Goal: Task Accomplishment & Management: Use online tool/utility

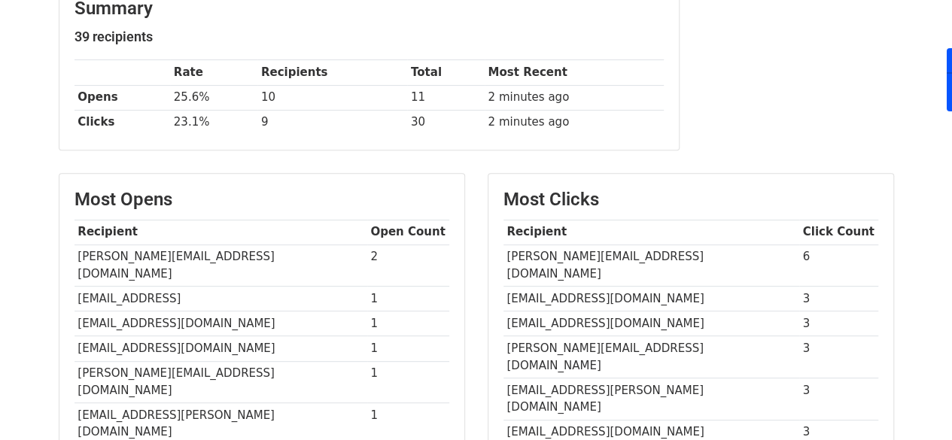
click at [609, 252] on td "[PERSON_NAME][EMAIL_ADDRESS][DOMAIN_NAME]" at bounding box center [651, 265] width 296 height 42
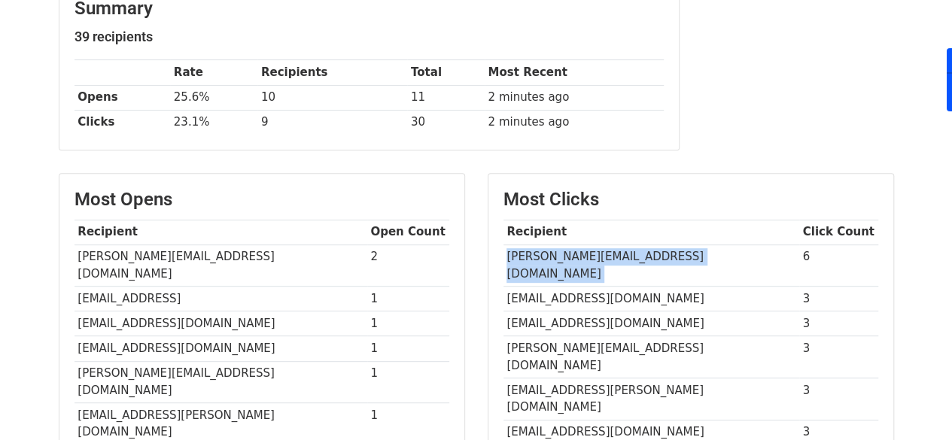
click at [609, 252] on td "[PERSON_NAME][EMAIL_ADDRESS][DOMAIN_NAME]" at bounding box center [651, 265] width 296 height 42
copy tr "[PERSON_NAME][EMAIL_ADDRESS][DOMAIN_NAME]"
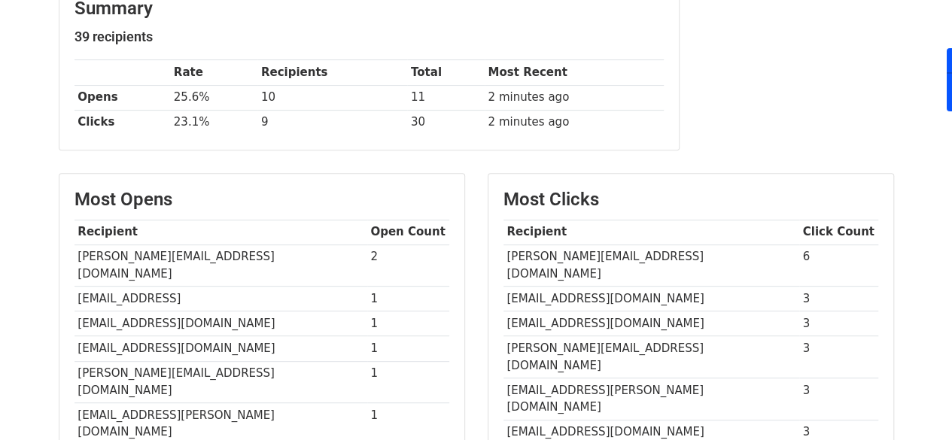
click at [621, 287] on td "[EMAIL_ADDRESS][DOMAIN_NAME]" at bounding box center [651, 299] width 296 height 25
copy tr "[EMAIL_ADDRESS][DOMAIN_NAME]"
click at [582, 249] on td "[PERSON_NAME][EMAIL_ADDRESS][DOMAIN_NAME]" at bounding box center [651, 265] width 296 height 42
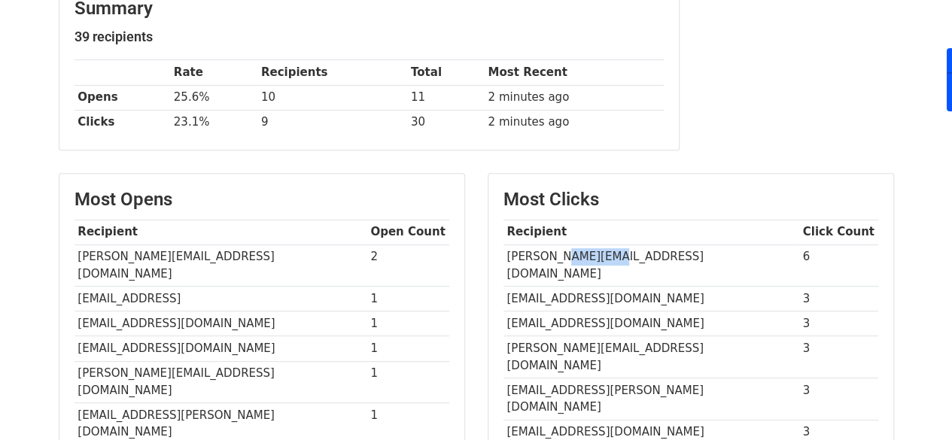
click at [582, 249] on td "[PERSON_NAME][EMAIL_ADDRESS][DOMAIN_NAME]" at bounding box center [651, 265] width 296 height 42
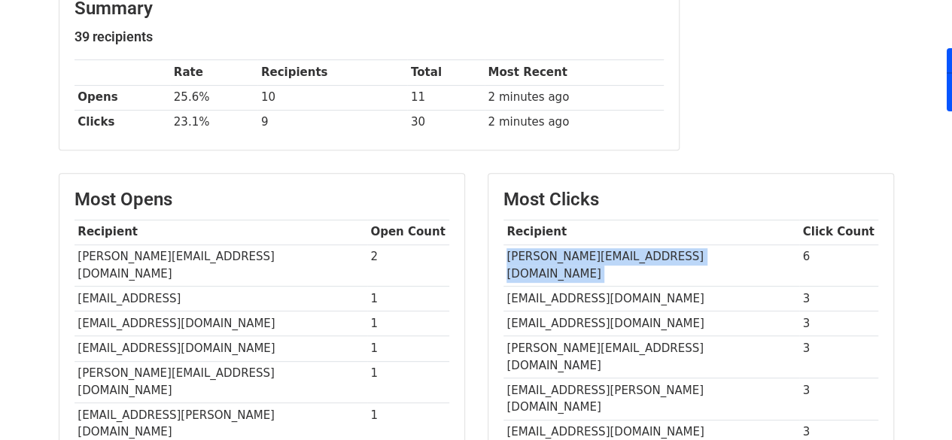
click at [582, 249] on td "[PERSON_NAME][EMAIL_ADDRESS][DOMAIN_NAME]" at bounding box center [651, 265] width 296 height 42
copy tr "[PERSON_NAME][EMAIL_ADDRESS][DOMAIN_NAME]"
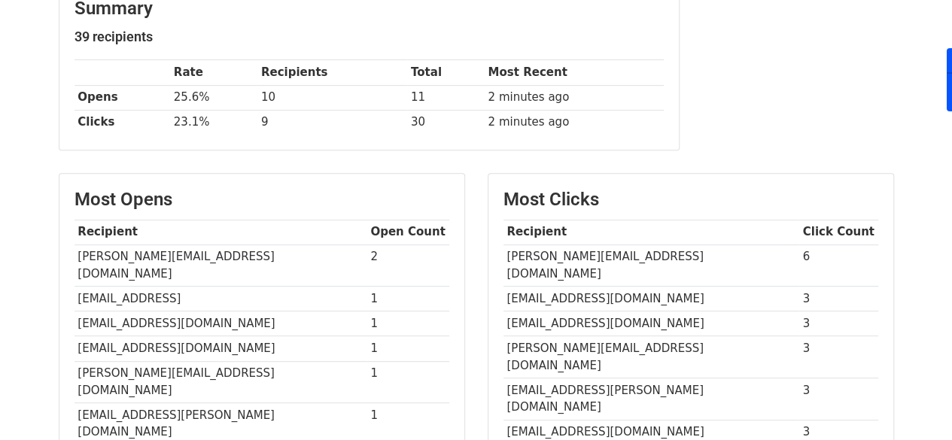
click at [587, 311] on td "[EMAIL_ADDRESS][DOMAIN_NAME]" at bounding box center [651, 323] width 296 height 25
copy tr "[EMAIL_ADDRESS][DOMAIN_NAME]"
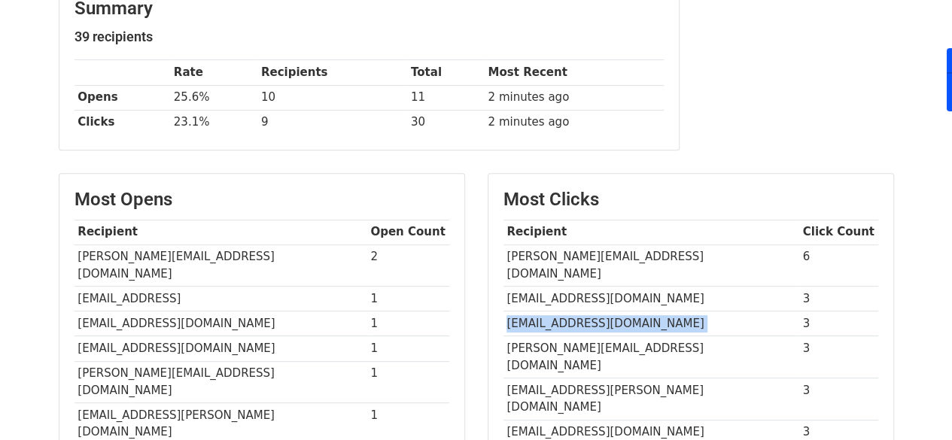
scroll to position [290, 0]
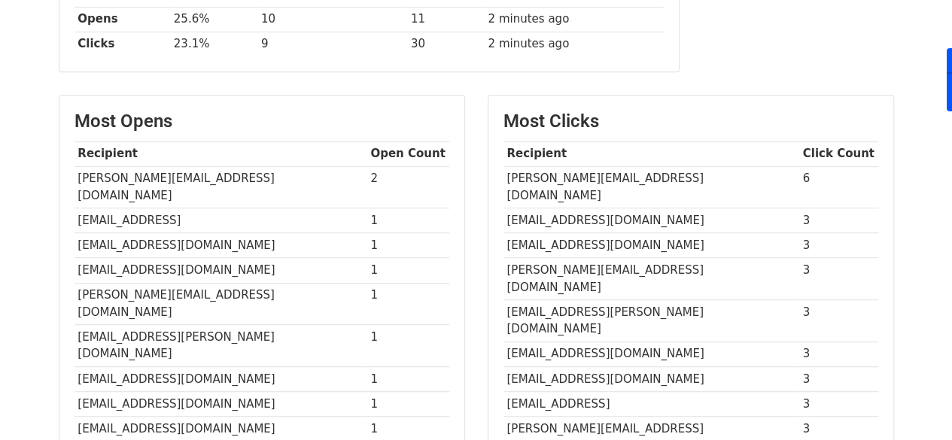
click at [603, 258] on td "[PERSON_NAME][EMAIL_ADDRESS][DOMAIN_NAME]" at bounding box center [651, 279] width 296 height 42
copy tr "[PERSON_NAME][EMAIL_ADDRESS][DOMAIN_NAME]"
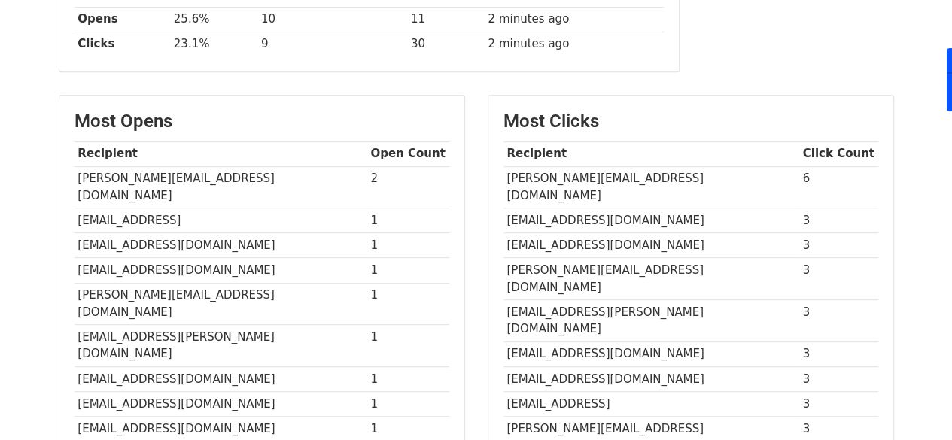
click at [597, 300] on td "[EMAIL_ADDRESS][PERSON_NAME][DOMAIN_NAME]" at bounding box center [651, 321] width 296 height 42
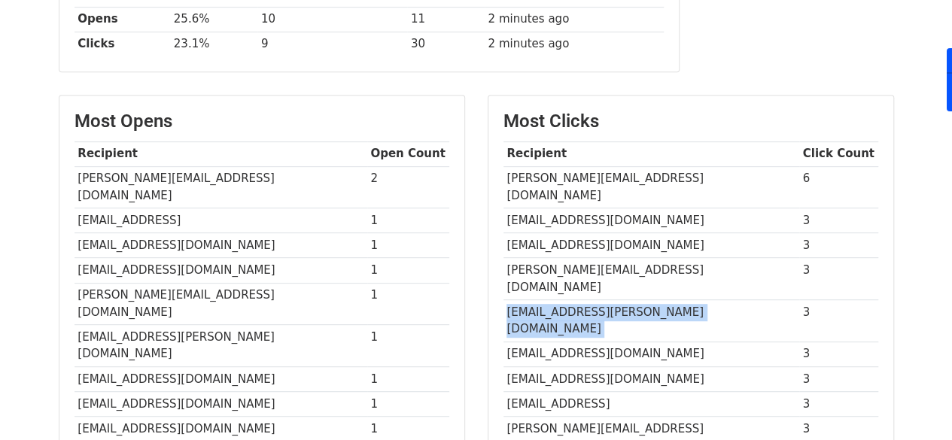
click at [597, 300] on td "[EMAIL_ADDRESS][PERSON_NAME][DOMAIN_NAME]" at bounding box center [651, 321] width 296 height 42
copy tr "[EMAIL_ADDRESS][PERSON_NAME][DOMAIN_NAME]"
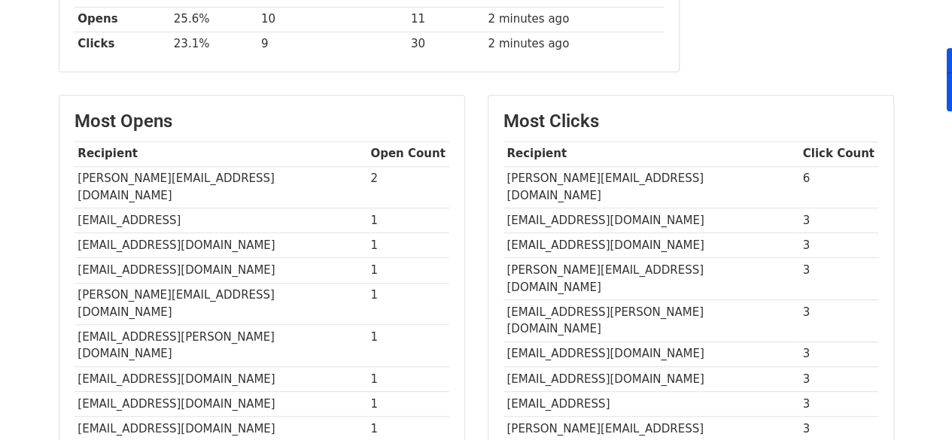
click at [561, 342] on td "[EMAIL_ADDRESS][DOMAIN_NAME]" at bounding box center [651, 354] width 296 height 25
copy tr "[EMAIL_ADDRESS][DOMAIN_NAME]"
click at [581, 366] on td "[EMAIL_ADDRESS][DOMAIN_NAME]" at bounding box center [651, 378] width 296 height 25
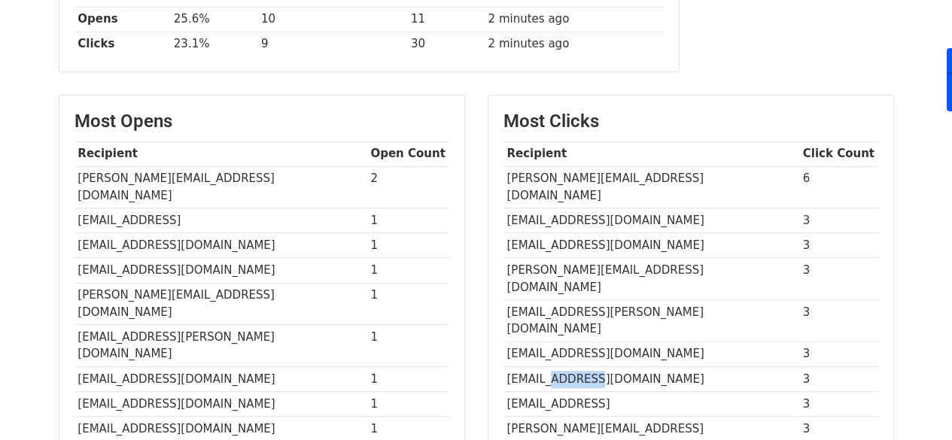
click at [581, 366] on td "[EMAIL_ADDRESS][DOMAIN_NAME]" at bounding box center [651, 378] width 296 height 25
copy tr "[EMAIL_ADDRESS][DOMAIN_NAME]"
click at [574, 391] on td "[EMAIL_ADDRESS]" at bounding box center [651, 403] width 296 height 25
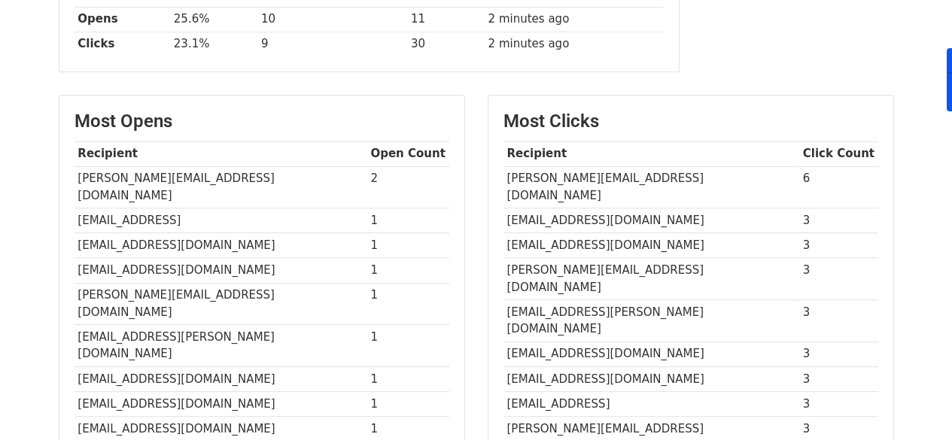
click at [574, 391] on td "[EMAIL_ADDRESS]" at bounding box center [651, 403] width 296 height 25
copy tr "[EMAIL_ADDRESS]"
click at [572, 416] on td "[PERSON_NAME][EMAIL_ADDRESS][DOMAIN_NAME]" at bounding box center [651, 436] width 296 height 41
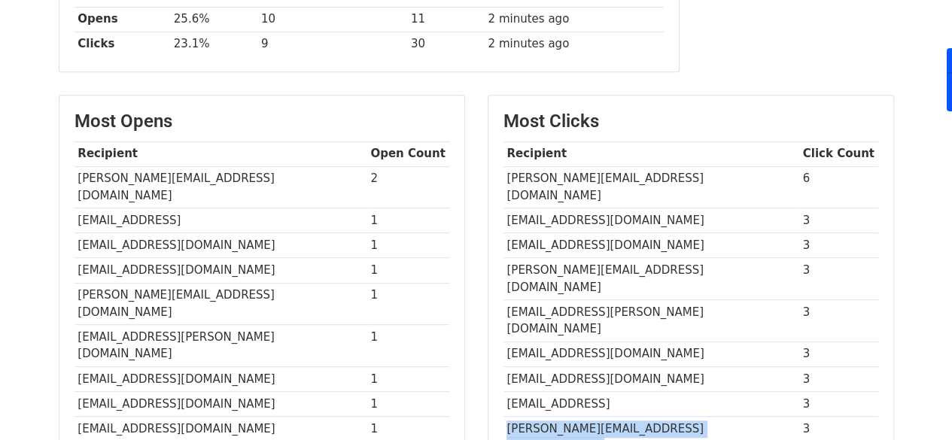
click at [572, 416] on td "[PERSON_NAME][EMAIL_ADDRESS][DOMAIN_NAME]" at bounding box center [651, 436] width 296 height 41
